Goal: Information Seeking & Learning: Learn about a topic

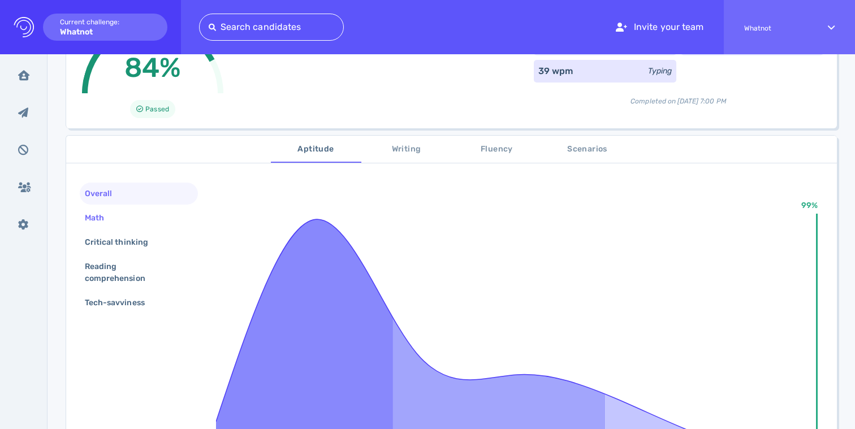
click at [100, 213] on div "Math" at bounding box center [100, 218] width 35 height 16
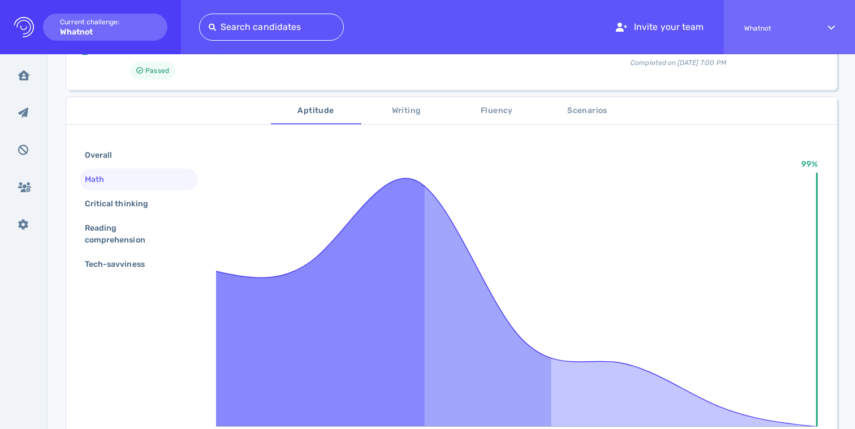
scroll to position [172, 0]
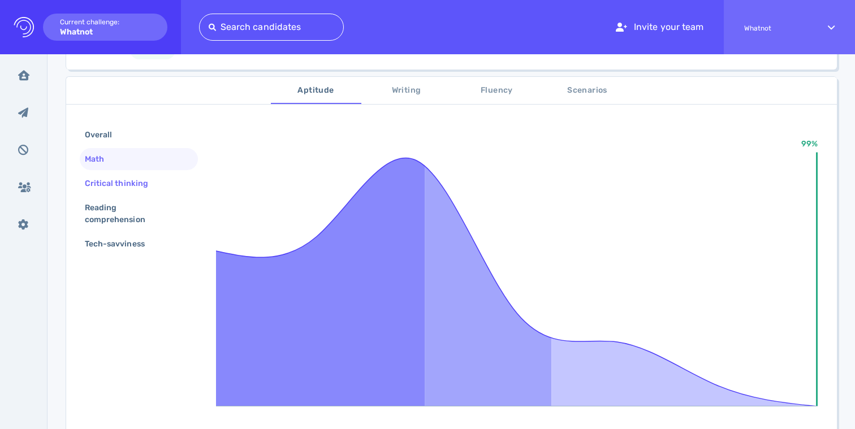
click at [114, 181] on div "Critical thinking" at bounding box center [122, 183] width 79 height 16
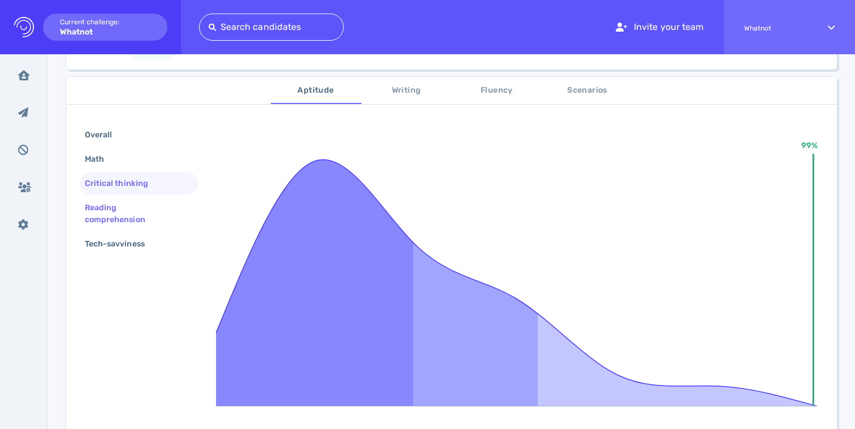
click at [112, 205] on div "Reading comprehension" at bounding box center [134, 214] width 103 height 28
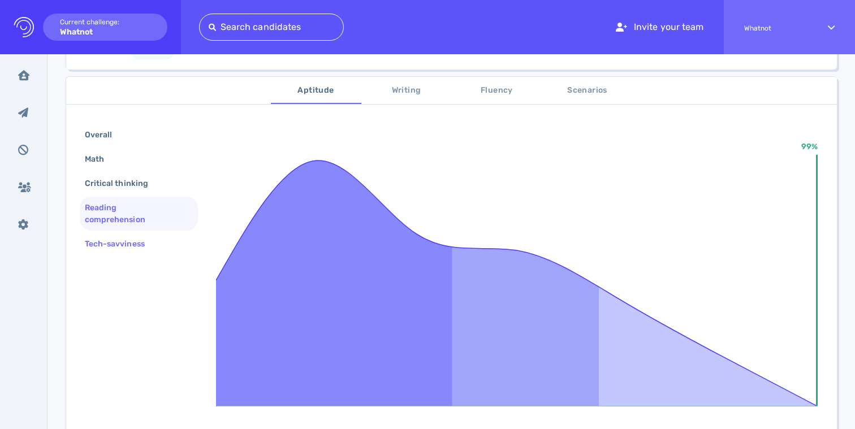
click at [120, 238] on div "Tech-savviness" at bounding box center [121, 244] width 76 height 16
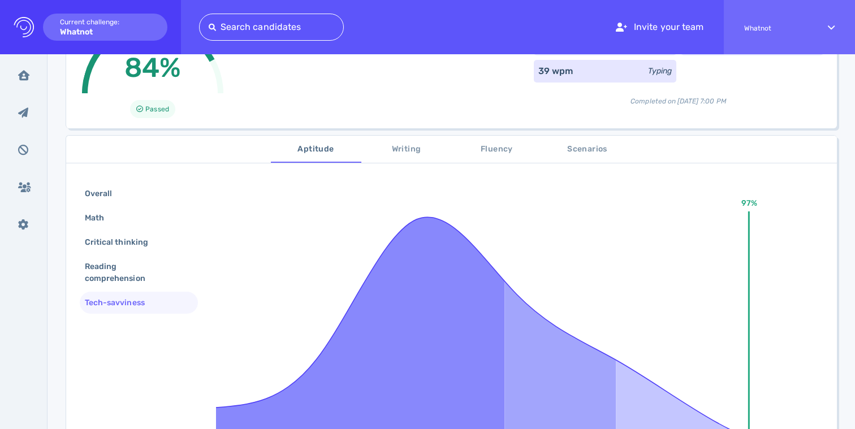
scroll to position [69, 0]
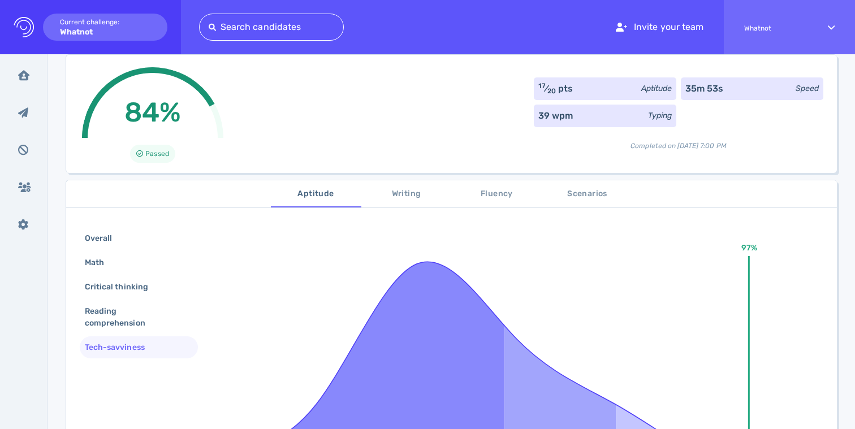
click at [410, 198] on span "Writing" at bounding box center [406, 194] width 77 height 14
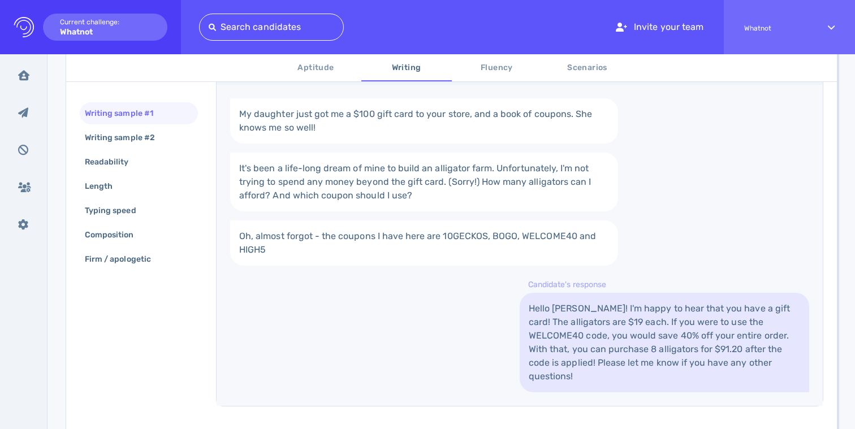
scroll to position [240, 0]
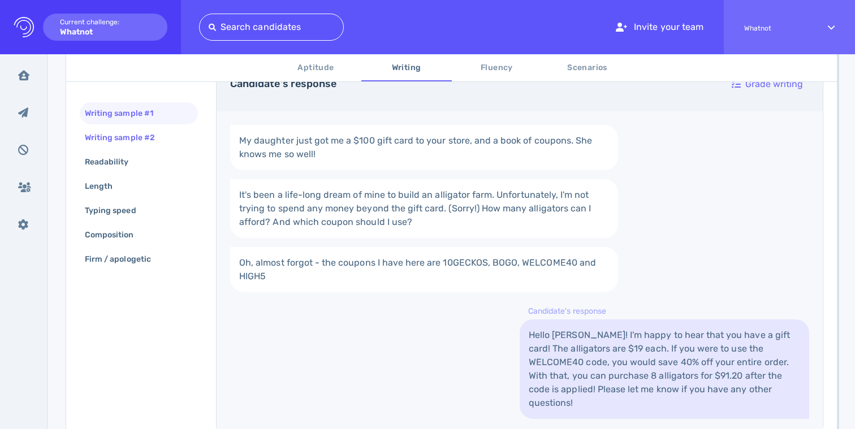
click at [134, 142] on div "Writing sample #2" at bounding box center [126, 137] width 86 height 16
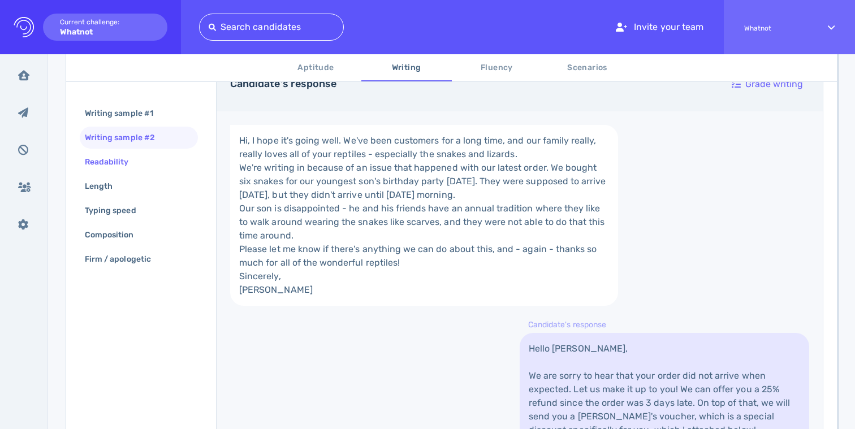
click at [121, 159] on div "Readability" at bounding box center [113, 162] width 60 height 16
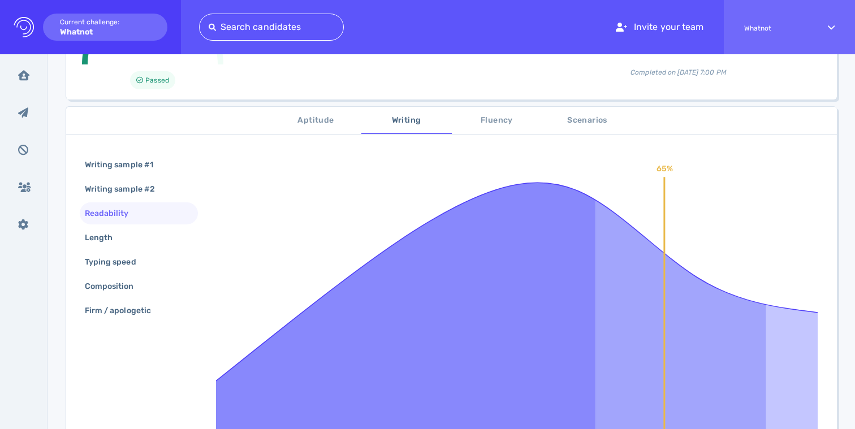
scroll to position [145, 0]
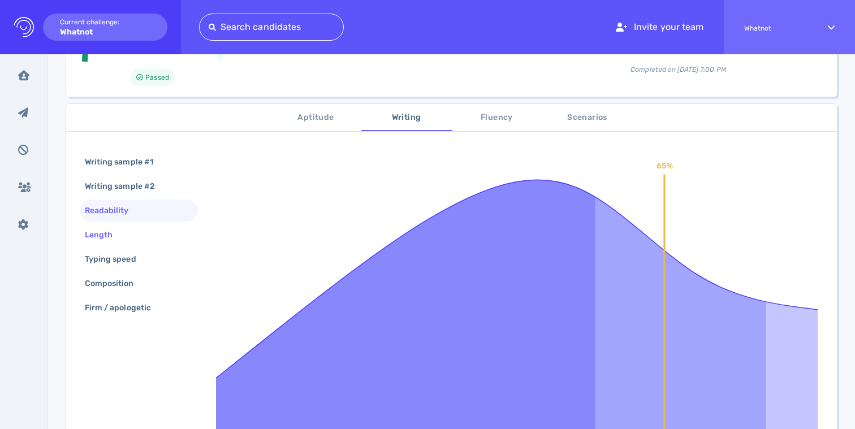
click at [107, 233] on div "Length" at bounding box center [105, 235] width 44 height 16
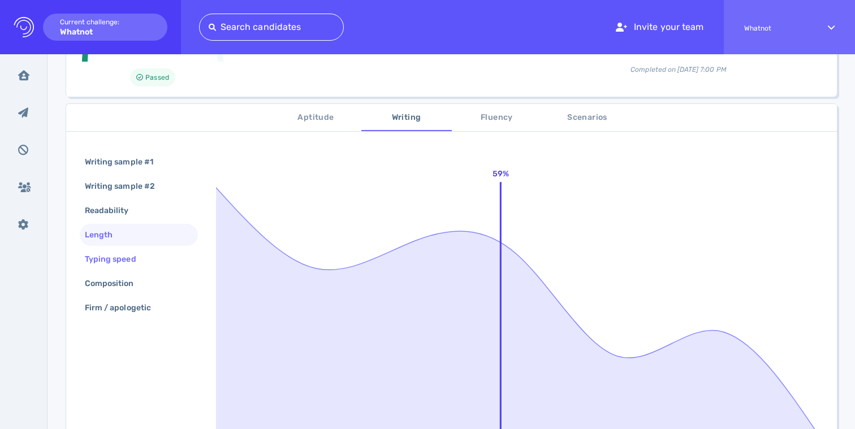
click at [119, 259] on div "Typing speed" at bounding box center [116, 259] width 67 height 16
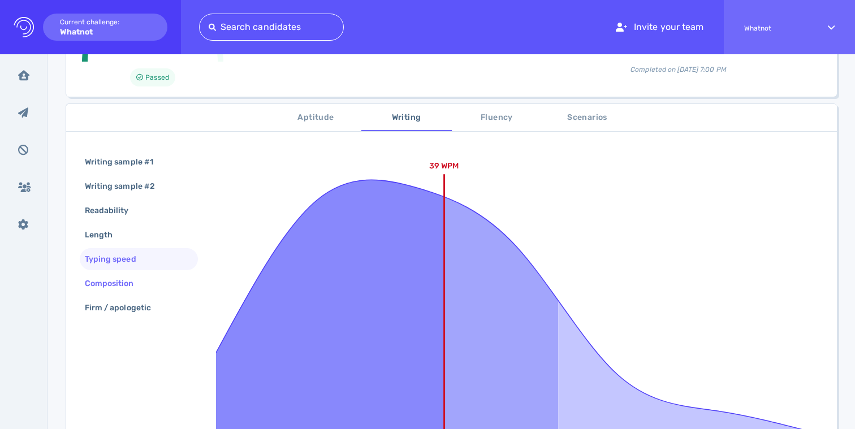
click at [127, 283] on div "Composition" at bounding box center [115, 283] width 65 height 16
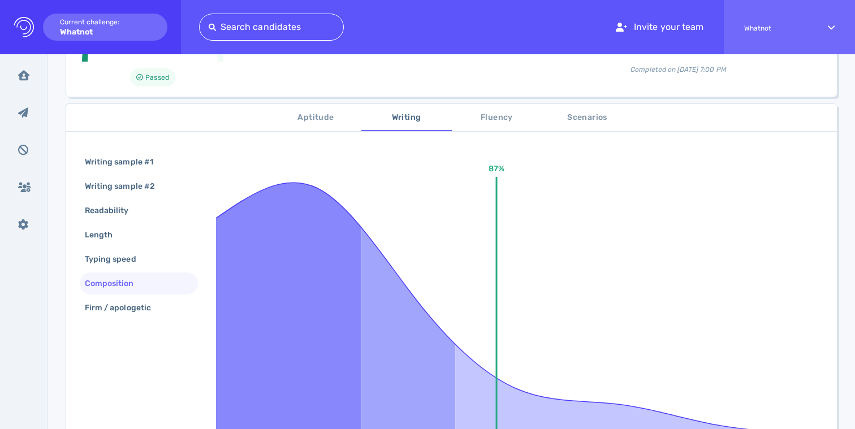
drag, startPoint x: 134, startPoint y: 310, endPoint x: 204, endPoint y: 263, distance: 84.3
click at [134, 310] on div "Firm / apologetic" at bounding box center [124, 308] width 82 height 16
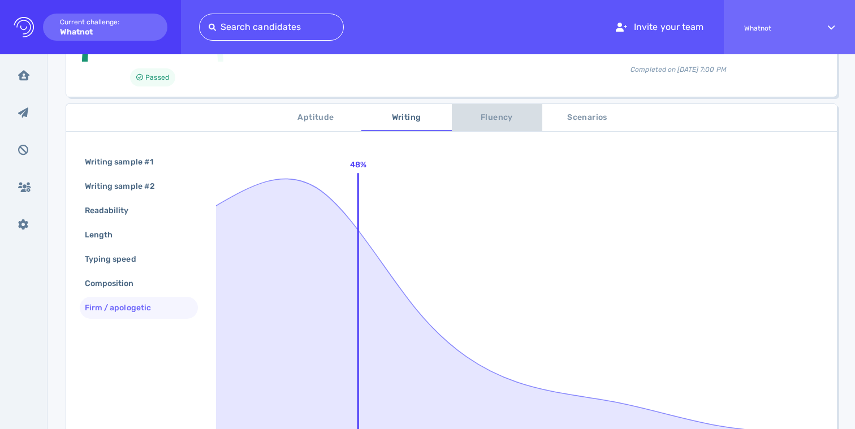
click at [498, 114] on span "Fluency" at bounding box center [496, 118] width 77 height 14
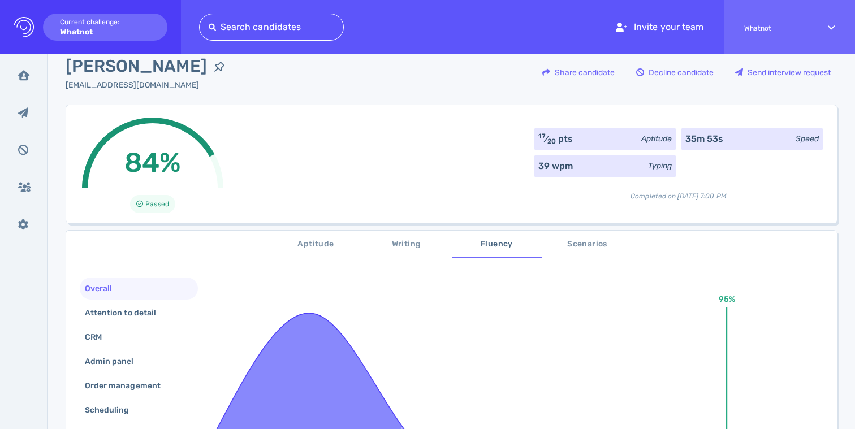
scroll to position [19, 0]
click at [586, 245] on span "Scenarios" at bounding box center [587, 244] width 77 height 14
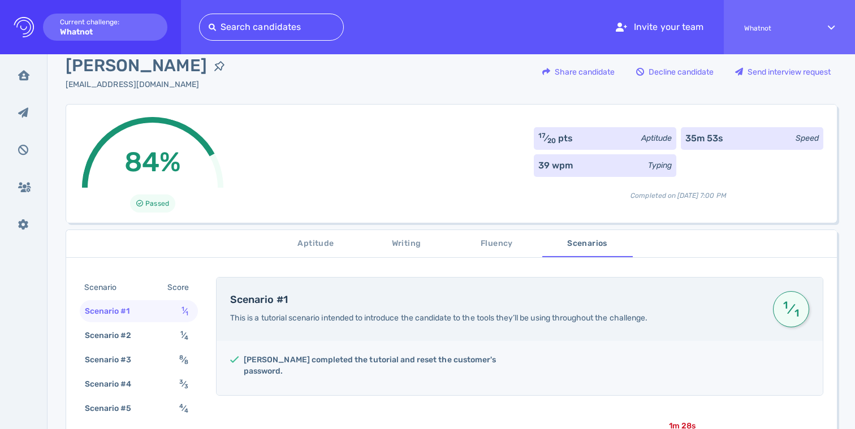
scroll to position [268, 0]
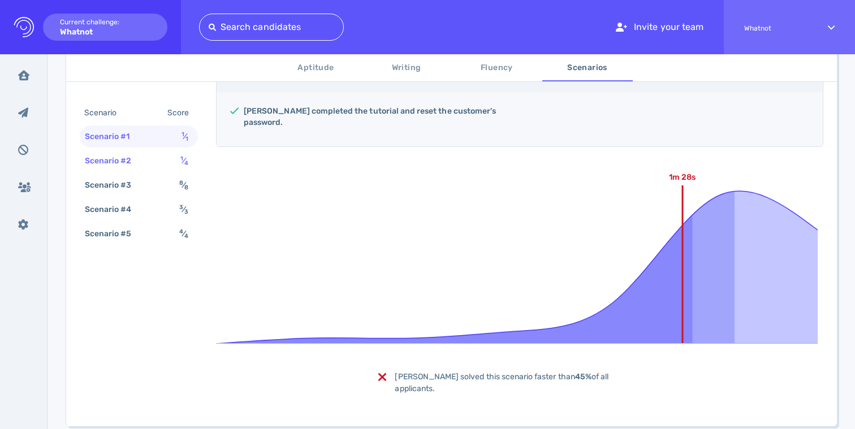
click at [138, 159] on div "Scenario #2" at bounding box center [114, 161] width 63 height 16
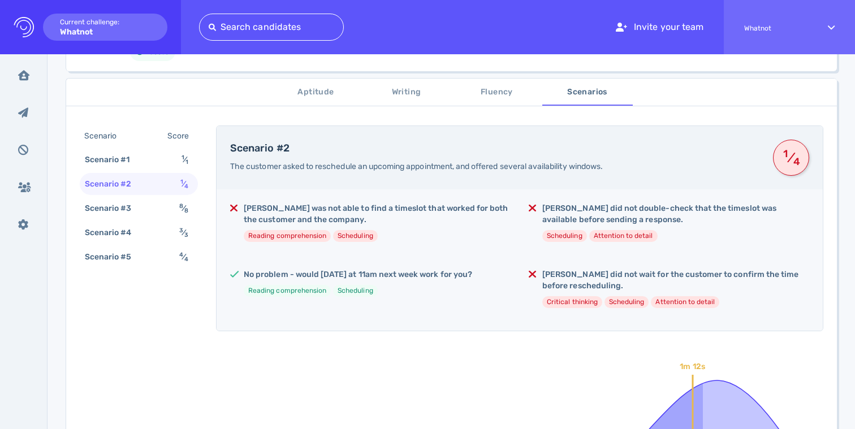
scroll to position [2, 0]
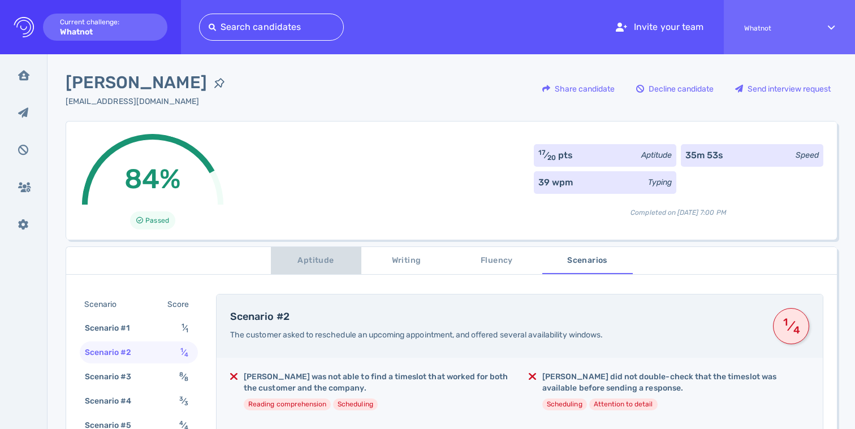
click at [308, 258] on span "Aptitude" at bounding box center [316, 261] width 77 height 14
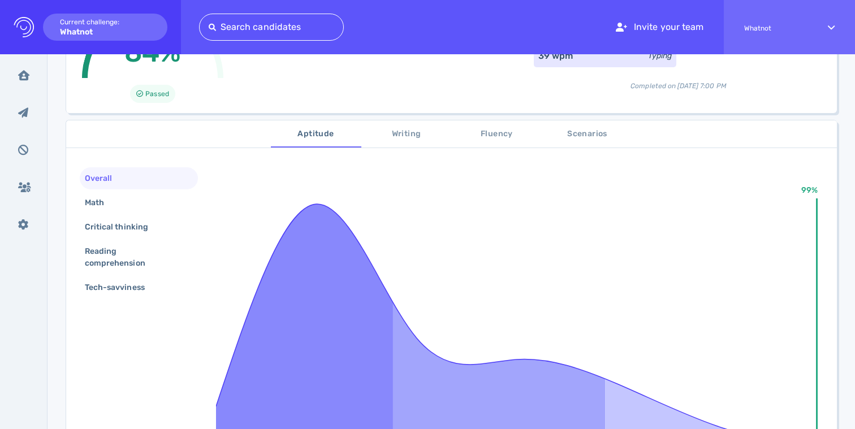
scroll to position [136, 0]
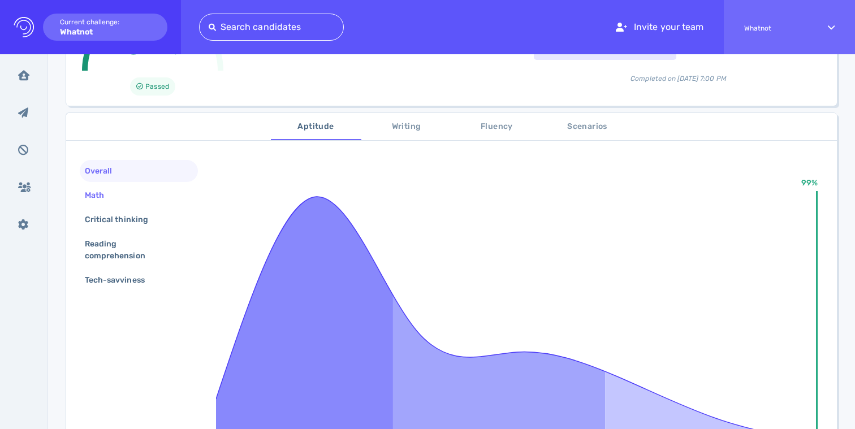
click at [131, 200] on div "Math" at bounding box center [139, 195] width 118 height 22
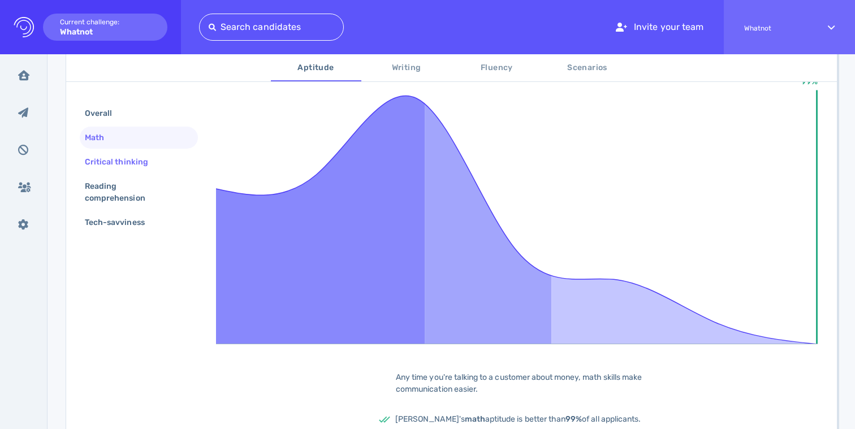
click at [123, 162] on div "Critical thinking" at bounding box center [122, 162] width 79 height 16
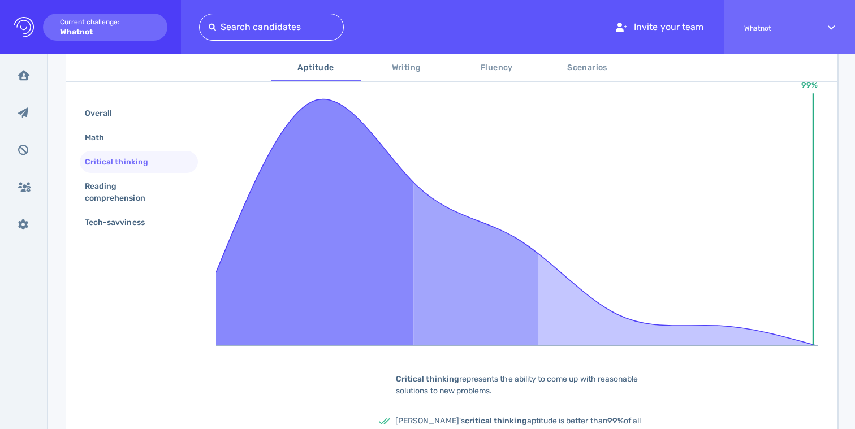
scroll to position [230, 0]
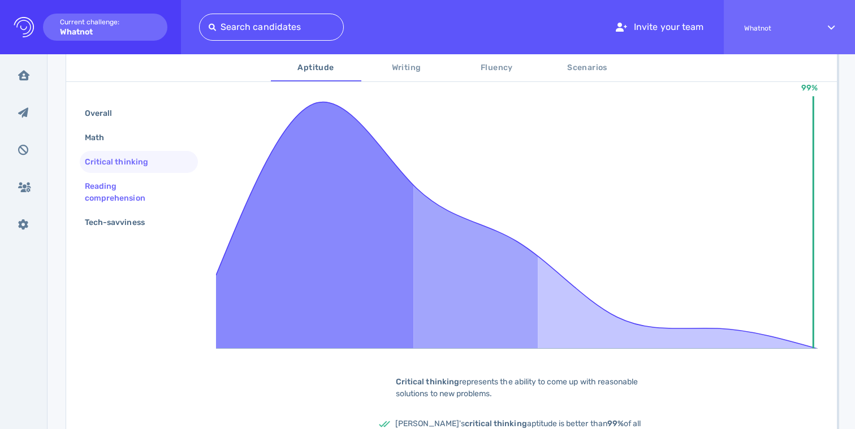
click at [120, 192] on div "Reading comprehension" at bounding box center [134, 192] width 103 height 28
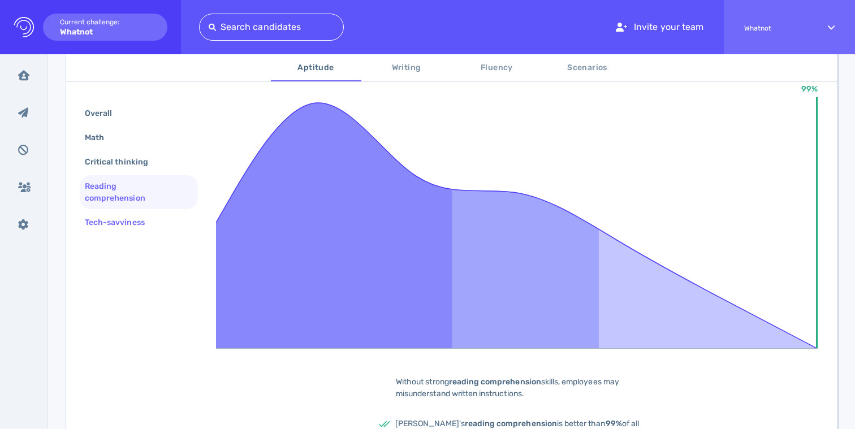
click at [119, 222] on div "Tech-savviness" at bounding box center [121, 222] width 76 height 16
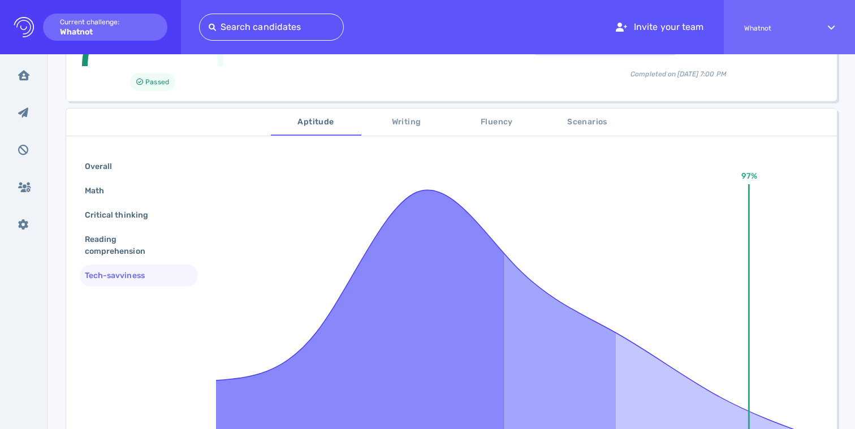
scroll to position [65, 0]
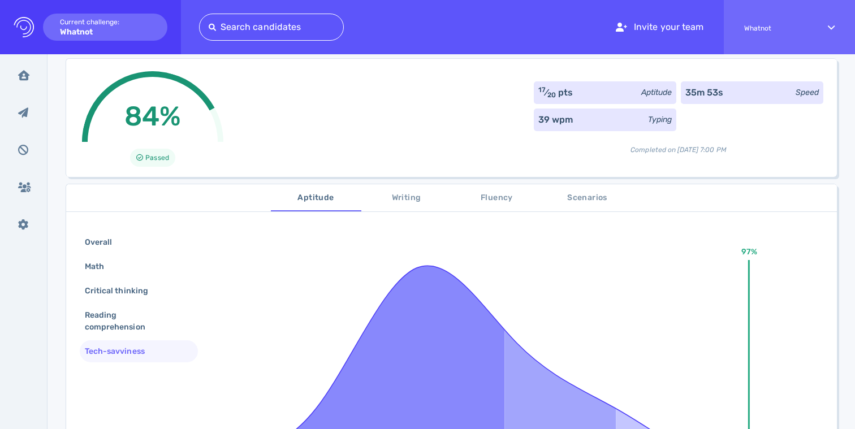
click at [580, 195] on span "Scenarios" at bounding box center [587, 198] width 77 height 14
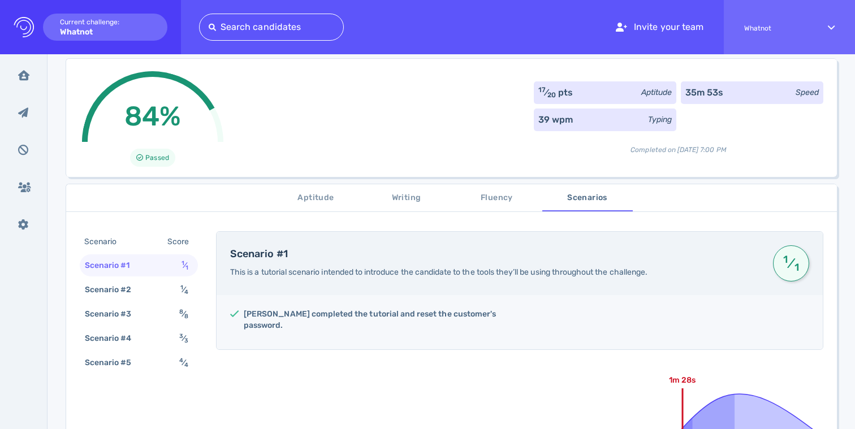
click at [494, 198] on span "Fluency" at bounding box center [496, 198] width 77 height 14
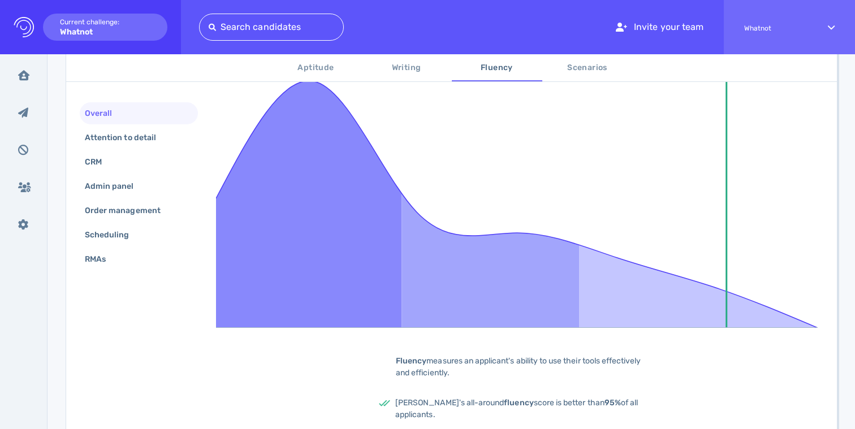
scroll to position [202, 0]
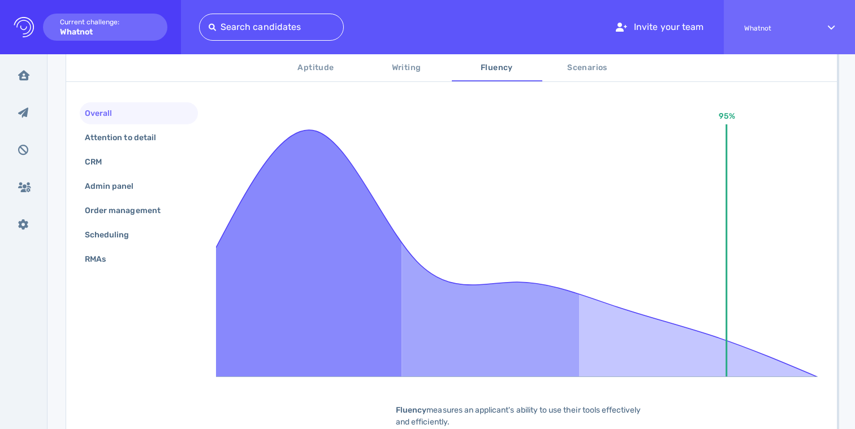
click at [298, 67] on span "Aptitude" at bounding box center [316, 68] width 77 height 14
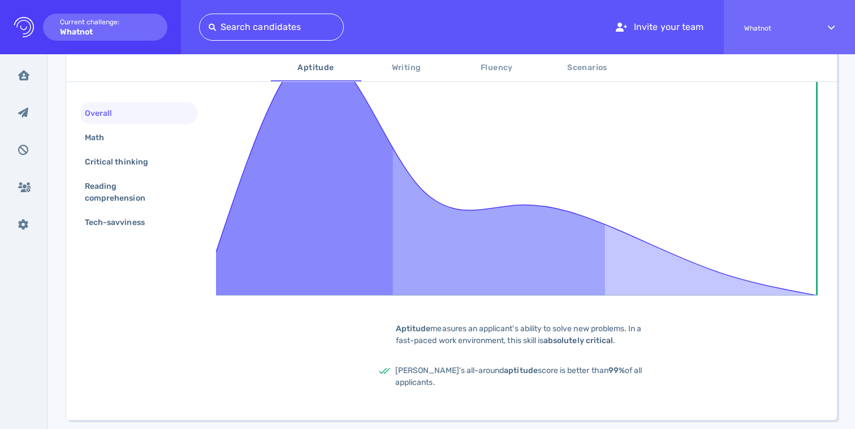
scroll to position [285, 0]
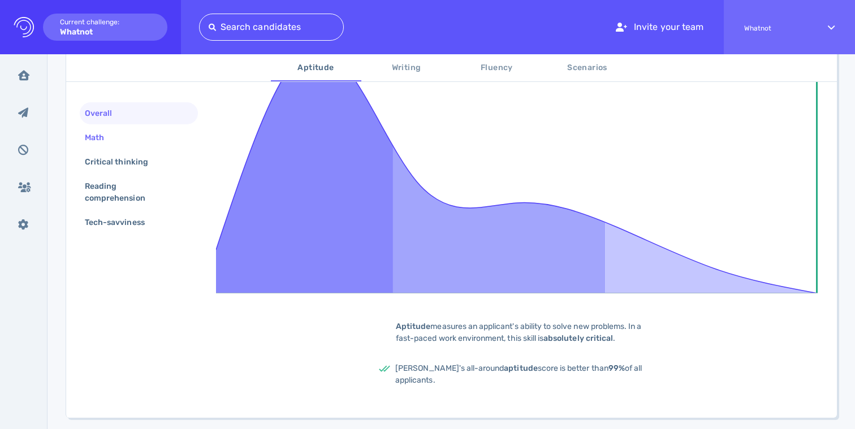
click at [111, 137] on div "Math" at bounding box center [100, 137] width 35 height 16
